Goal: Transaction & Acquisition: Purchase product/service

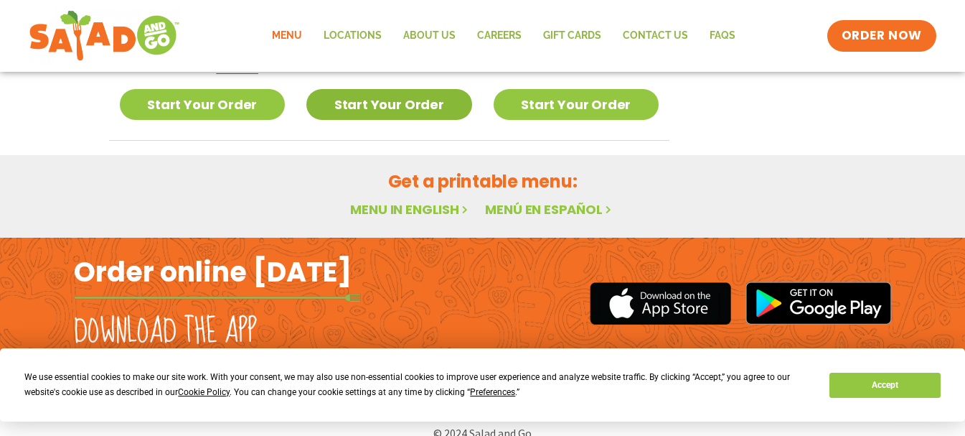
scroll to position [988, 0]
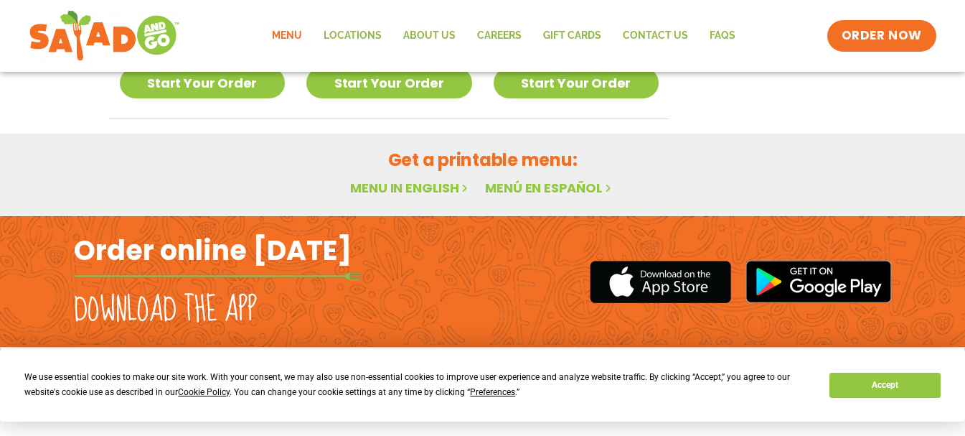
click at [416, 189] on link "Menu in English" at bounding box center [410, 188] width 121 height 18
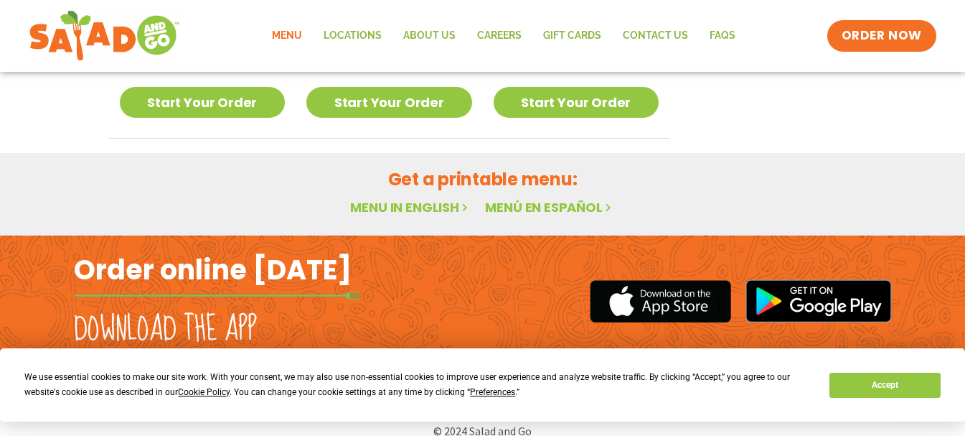
scroll to position [988, 0]
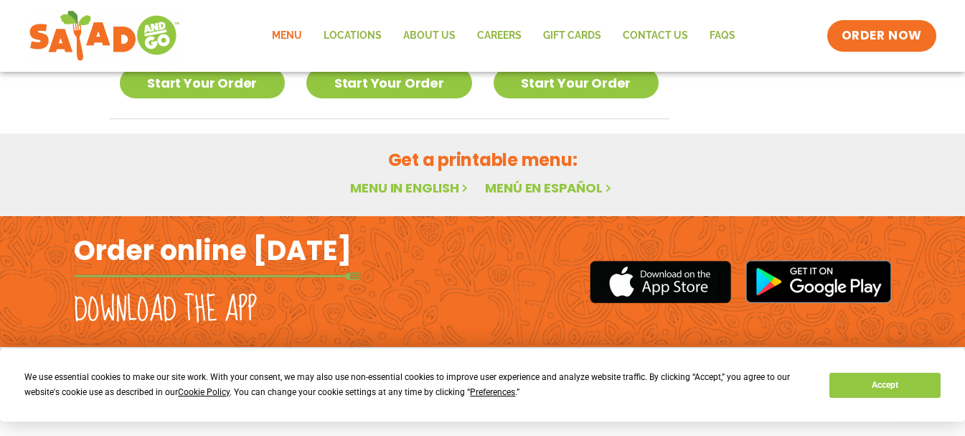
click at [446, 187] on link "Menu in English" at bounding box center [410, 188] width 121 height 18
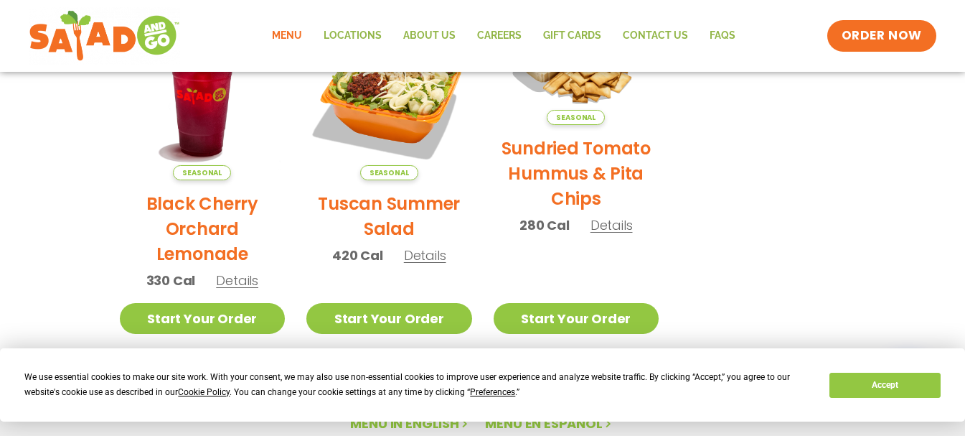
scroll to position [701, 0]
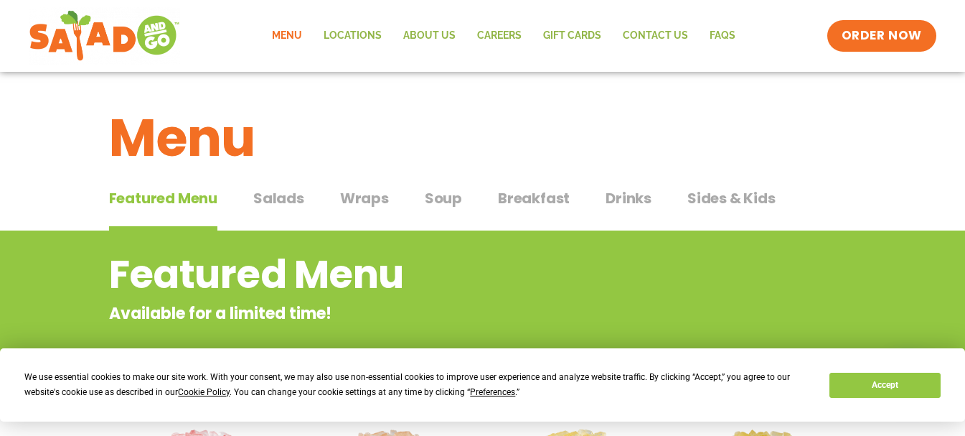
click at [276, 198] on span "Salads" at bounding box center [278, 198] width 51 height 22
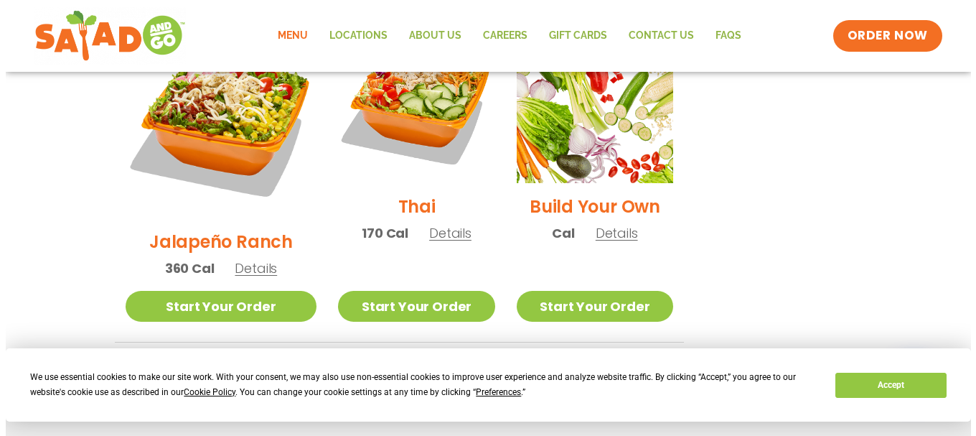
scroll to position [1149, 0]
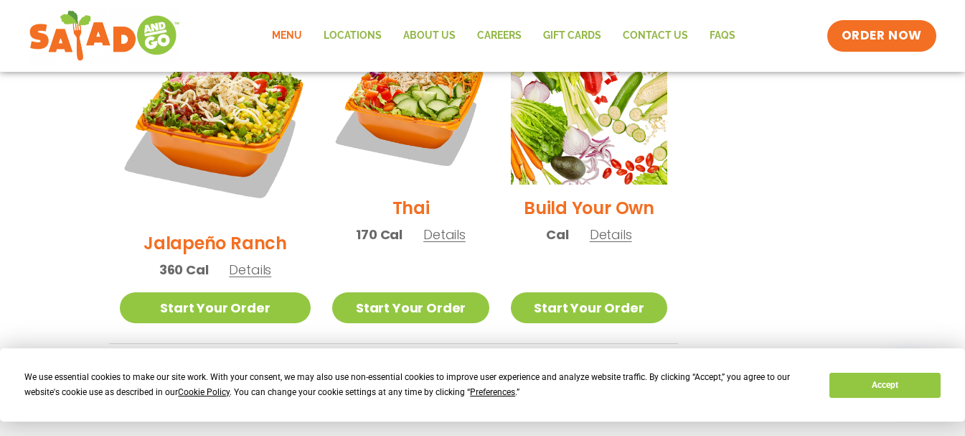
click at [603, 225] on span "Details" at bounding box center [611, 234] width 42 height 18
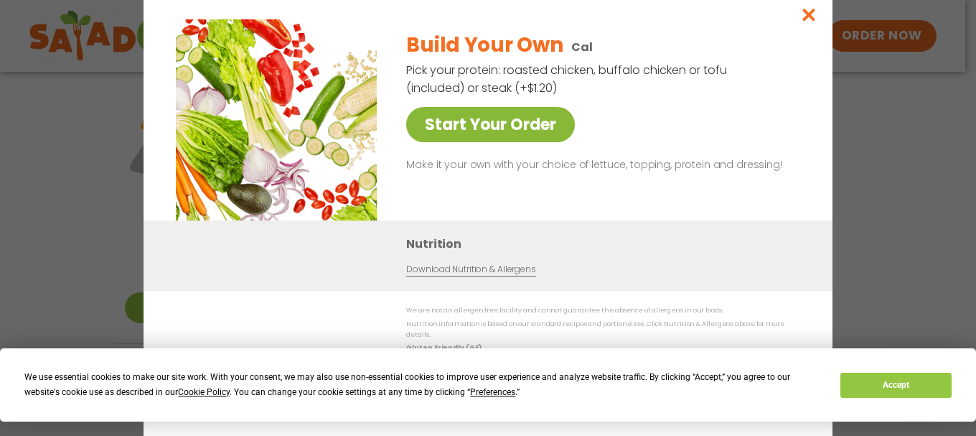
click at [490, 126] on link "Start Your Order" at bounding box center [490, 124] width 169 height 35
